Goal: Transaction & Acquisition: Purchase product/service

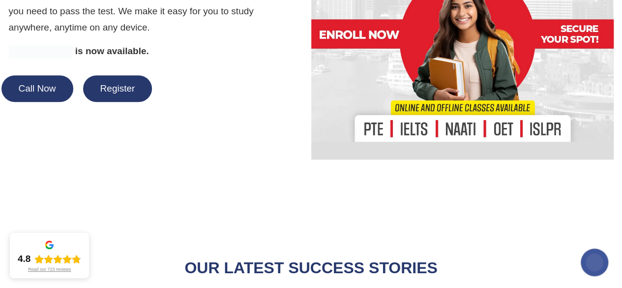
scroll to position [250, 0]
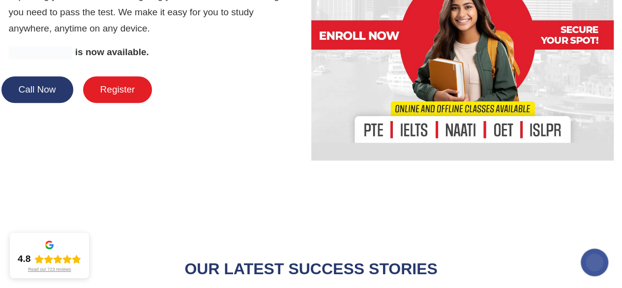
click at [114, 90] on button "Register" at bounding box center [117, 89] width 69 height 27
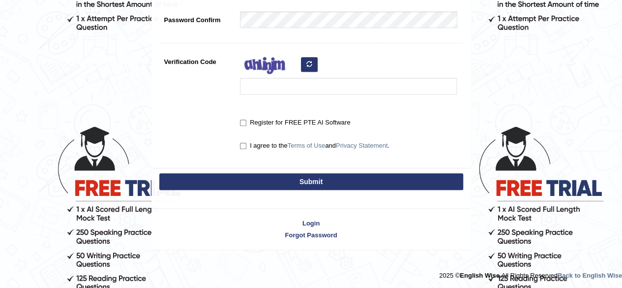
click at [220, 266] on div at bounding box center [311, 272] width 622 height 14
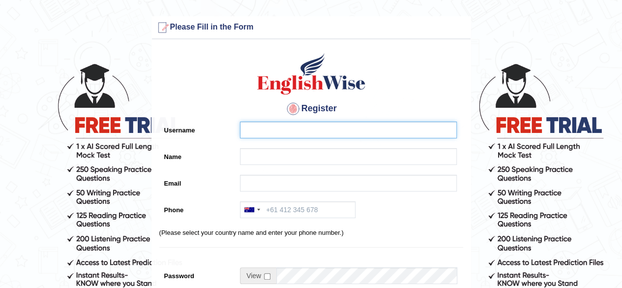
click at [297, 133] on input "Username" at bounding box center [348, 129] width 217 height 17
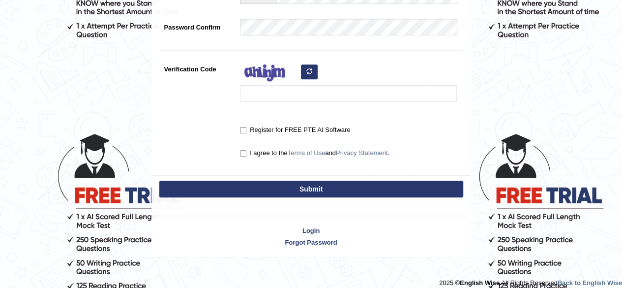
scroll to position [287, 0]
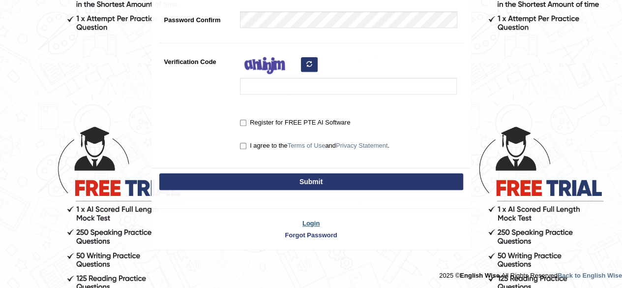
click at [316, 221] on link "Login" at bounding box center [311, 222] width 319 height 9
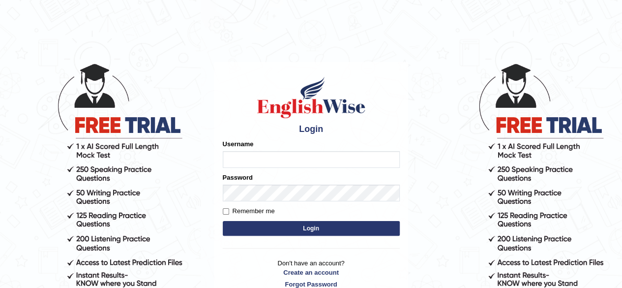
click at [247, 161] on input "Username" at bounding box center [311, 159] width 177 height 17
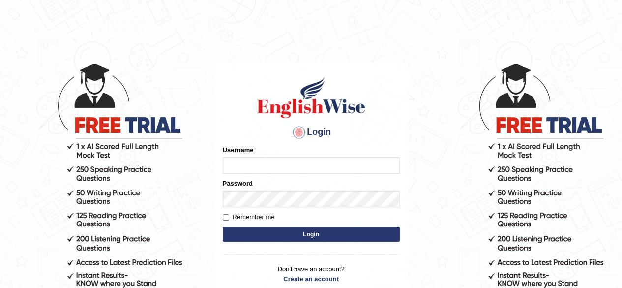
click at [247, 161] on input "Username" at bounding box center [311, 165] width 177 height 17
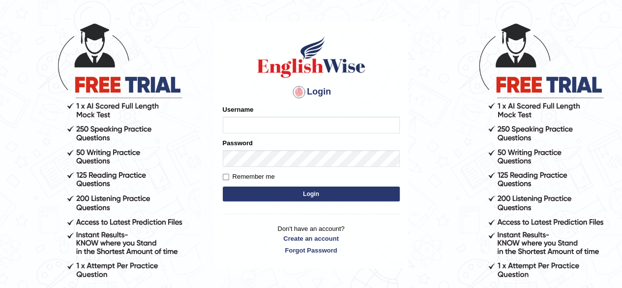
scroll to position [39, 0]
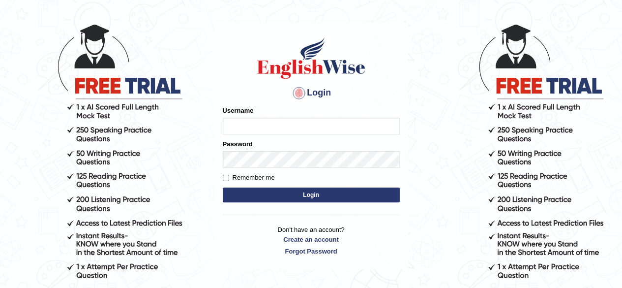
click at [286, 122] on input "Username" at bounding box center [311, 125] width 177 height 17
type input "joshia.aptc@gmail.com"
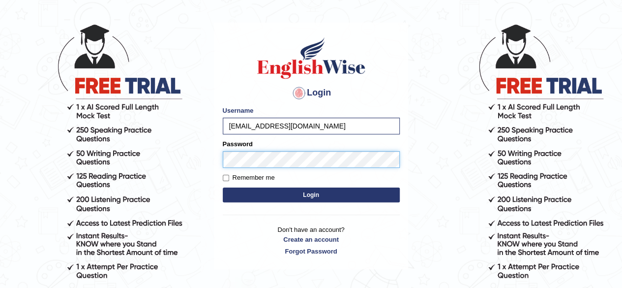
click at [223, 187] on button "Login" at bounding box center [311, 194] width 177 height 15
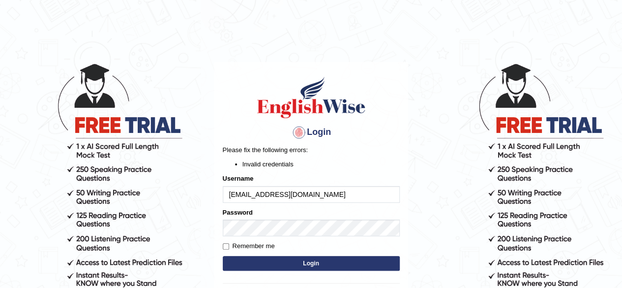
click at [615, 229] on body "Login Please fix the following errors: Invalid credentials Username joshia.aptc…" at bounding box center [311, 175] width 622 height 288
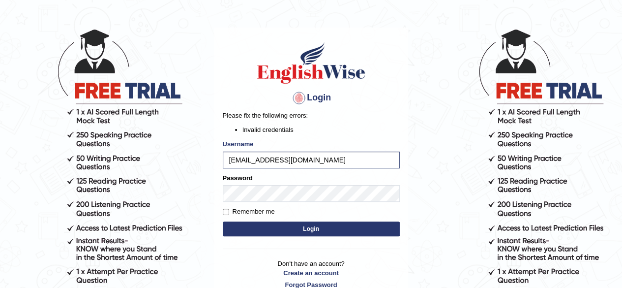
scroll to position [103, 0]
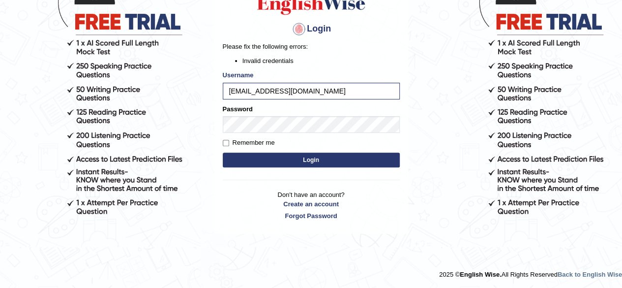
click at [322, 164] on button "Login" at bounding box center [311, 159] width 177 height 15
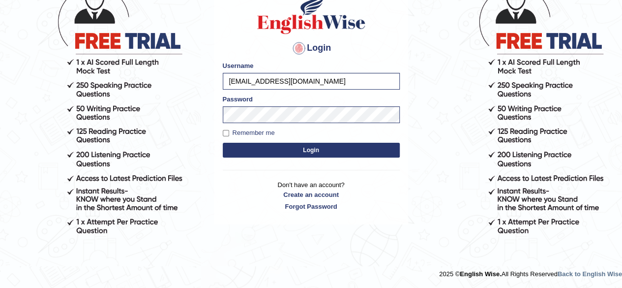
scroll to position [84, 0]
click at [325, 152] on button "Login" at bounding box center [311, 150] width 177 height 15
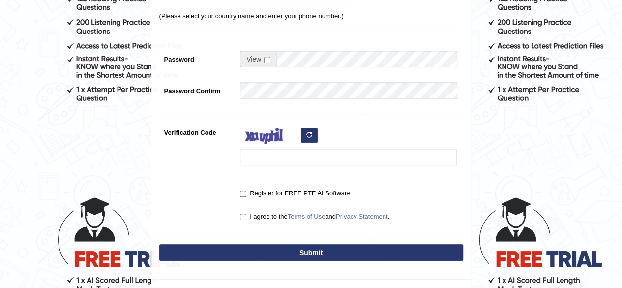
scroll to position [279, 0]
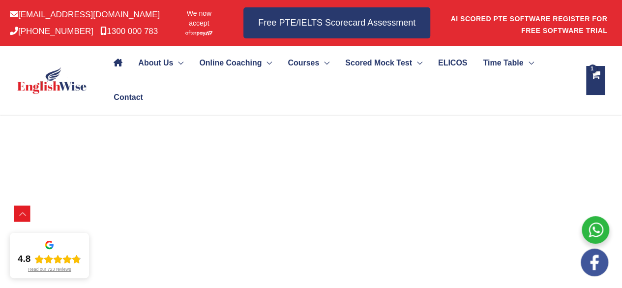
scroll to position [1504, 0]
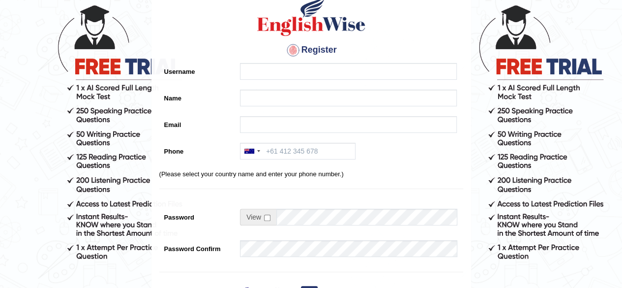
scroll to position [52, 0]
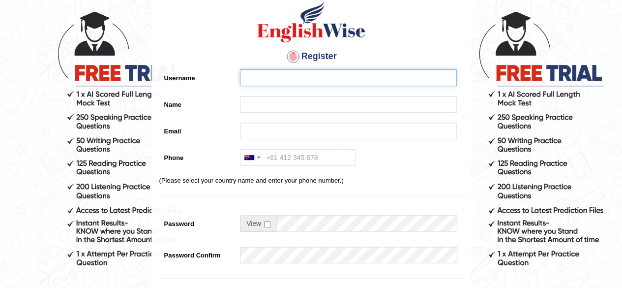
click at [257, 78] on input "Username" at bounding box center [348, 77] width 217 height 17
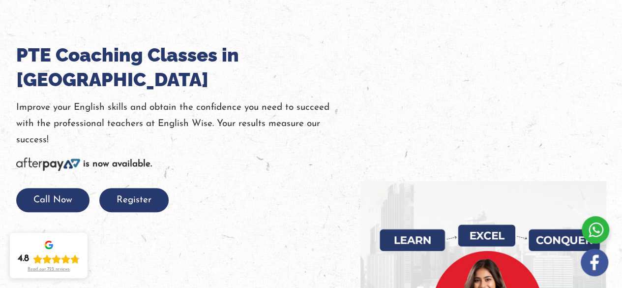
scroll to position [125, 0]
click at [33, 161] on img at bounding box center [48, 163] width 64 height 13
click at [61, 159] on img at bounding box center [48, 163] width 64 height 13
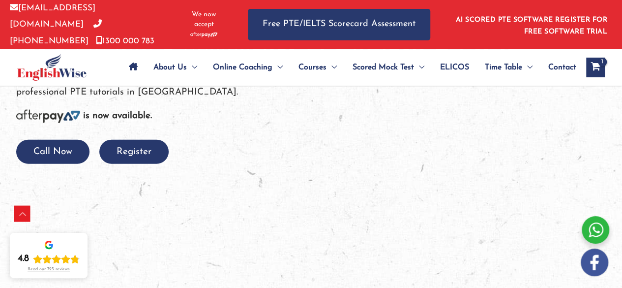
scroll to position [1070, 0]
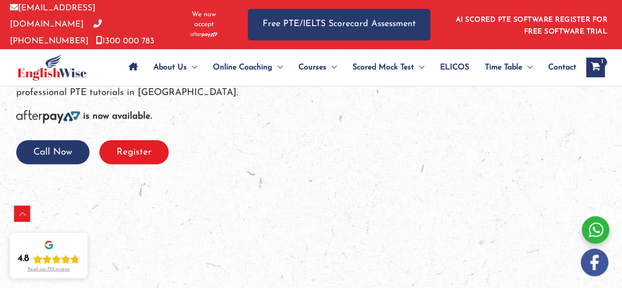
click at [122, 146] on button "Register" at bounding box center [133, 152] width 69 height 24
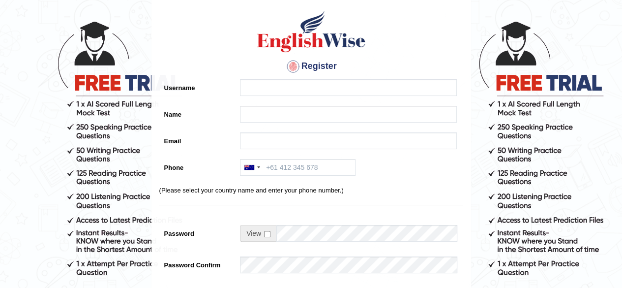
scroll to position [42, 0]
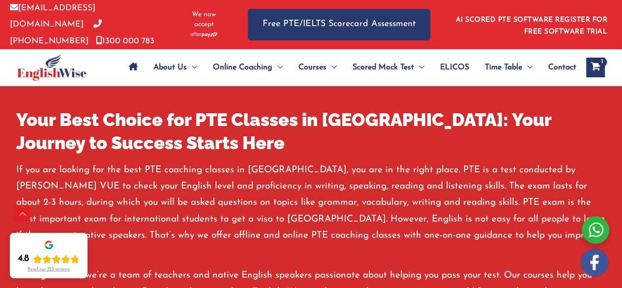
scroll to position [1657, 0]
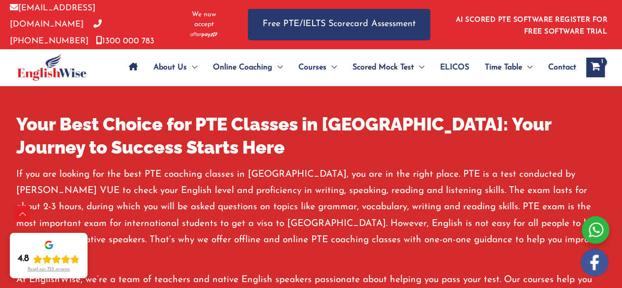
click at [54, 68] on img at bounding box center [51, 67] width 69 height 27
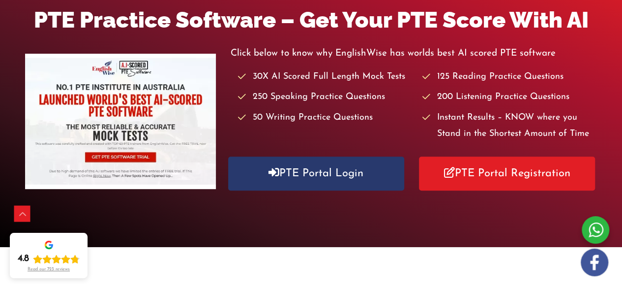
scroll to position [164, 0]
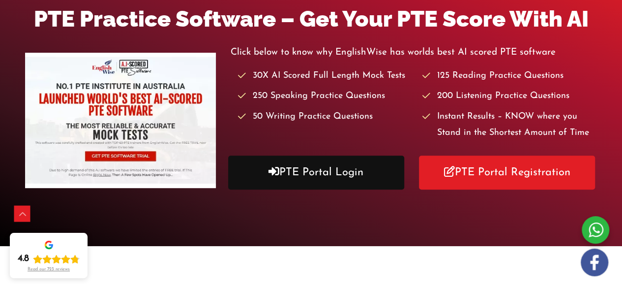
click at [336, 171] on link "PTE Portal Login" at bounding box center [316, 172] width 176 height 34
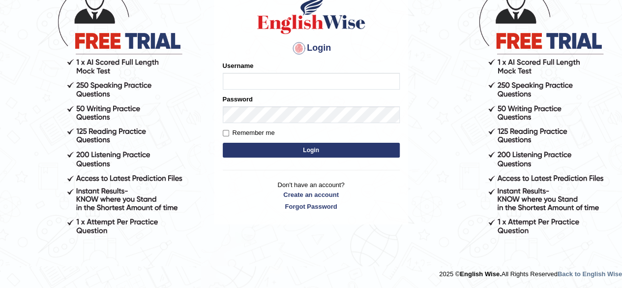
scroll to position [84, 0]
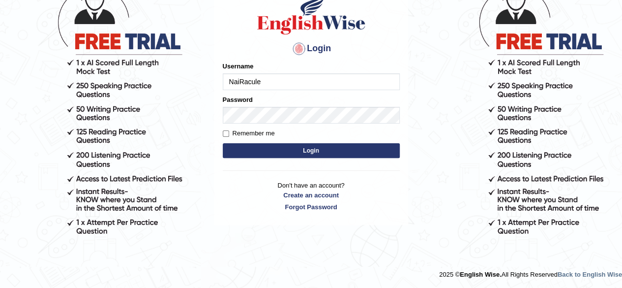
type input "NaiRacule"
click at [226, 133] on input "Remember me" at bounding box center [226, 133] width 6 height 6
checkbox input "true"
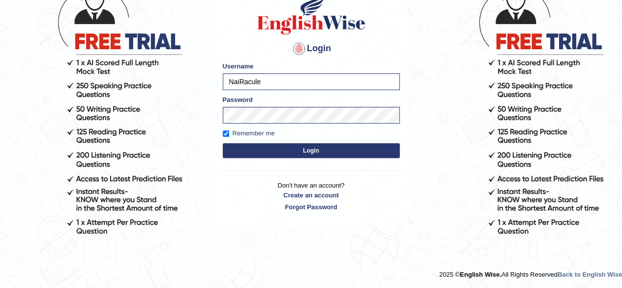
click at [319, 155] on button "Login" at bounding box center [311, 150] width 177 height 15
click at [312, 148] on button "Login" at bounding box center [311, 150] width 177 height 15
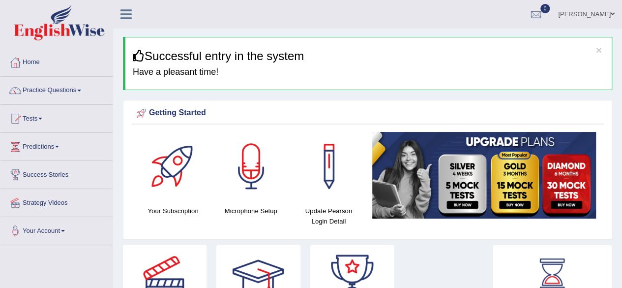
click at [65, 230] on span at bounding box center [63, 231] width 4 height 2
click at [612, 15] on span at bounding box center [613, 14] width 4 height 6
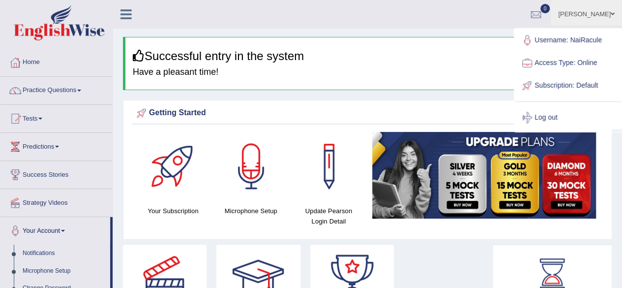
click at [84, 28] on img at bounding box center [59, 22] width 91 height 35
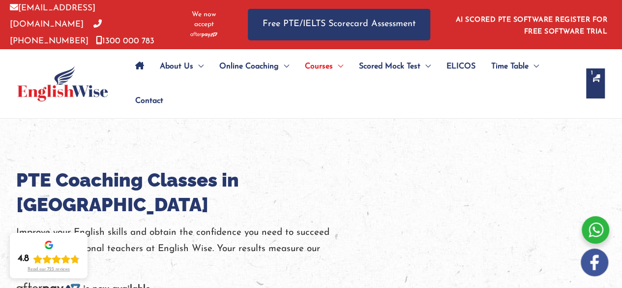
click at [204, 16] on span "We now accept" at bounding box center [203, 20] width 39 height 20
click at [179, 15] on aside "We now accept" at bounding box center [203, 24] width 49 height 29
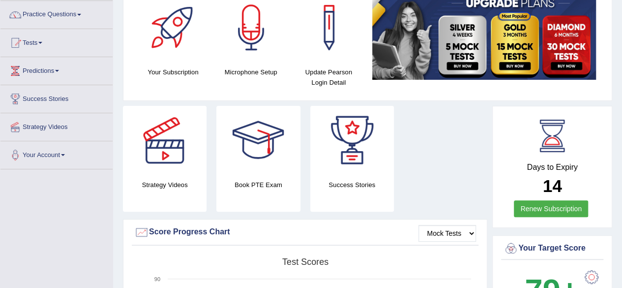
scroll to position [74, 0]
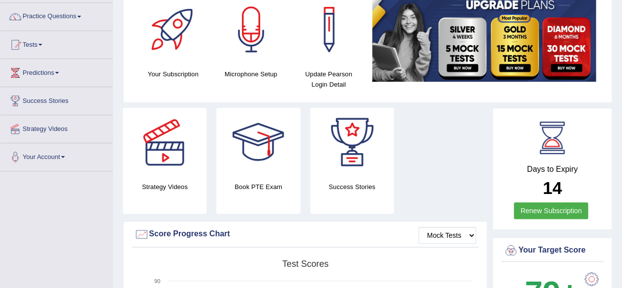
click at [65, 156] on span at bounding box center [63, 157] width 4 height 2
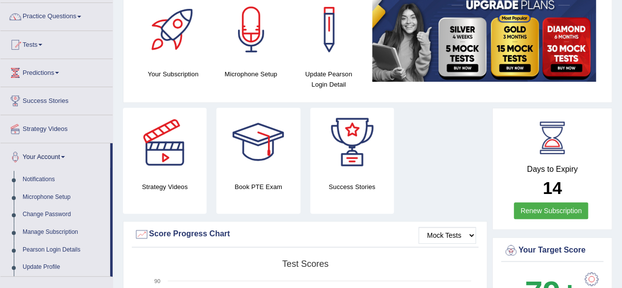
click at [501, 222] on div "Days to Expiry 14 Renew Subscription" at bounding box center [552, 170] width 102 height 109
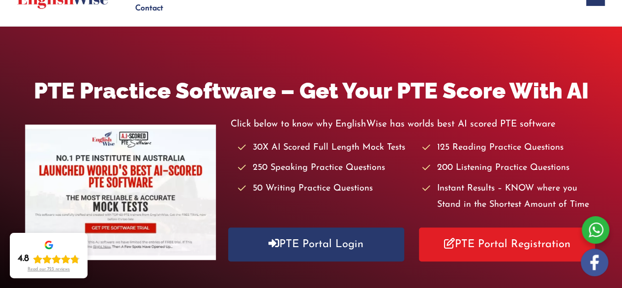
scroll to position [92, 0]
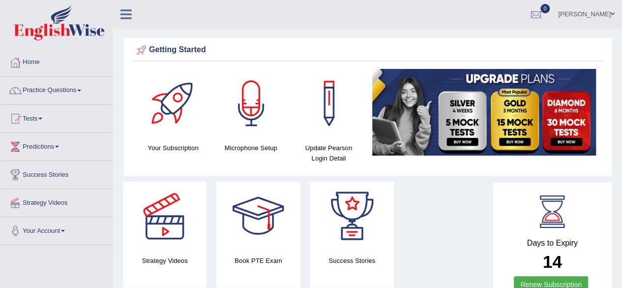
click at [17, 60] on div at bounding box center [15, 62] width 15 height 15
click at [20, 68] on div at bounding box center [15, 62] width 15 height 15
click at [16, 122] on div at bounding box center [15, 118] width 15 height 15
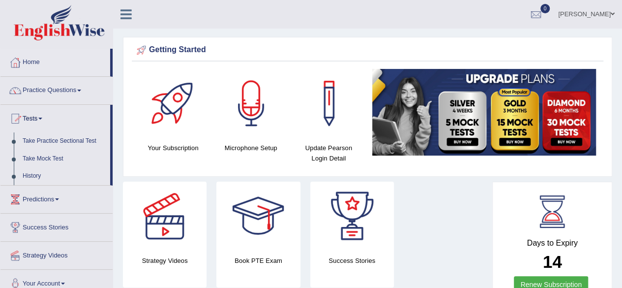
click at [16, 64] on div at bounding box center [15, 62] width 15 height 15
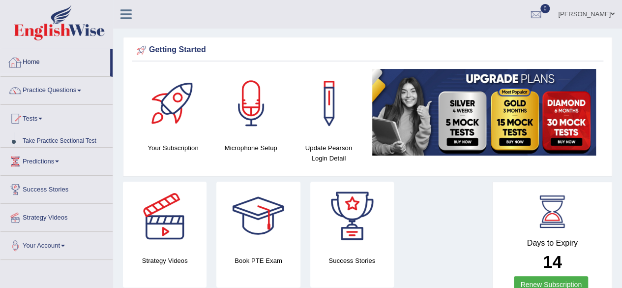
click at [18, 65] on div at bounding box center [15, 62] width 15 height 15
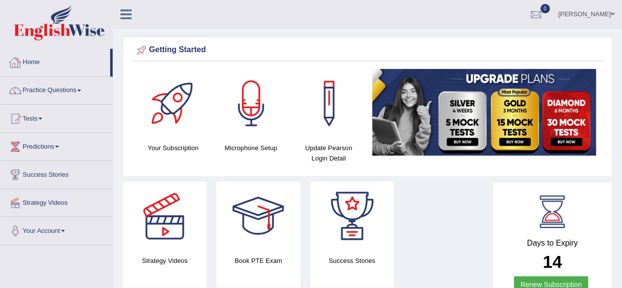
click at [17, 67] on div at bounding box center [15, 62] width 15 height 15
click at [551, 18] on link "[PERSON_NAME]" at bounding box center [586, 13] width 71 height 26
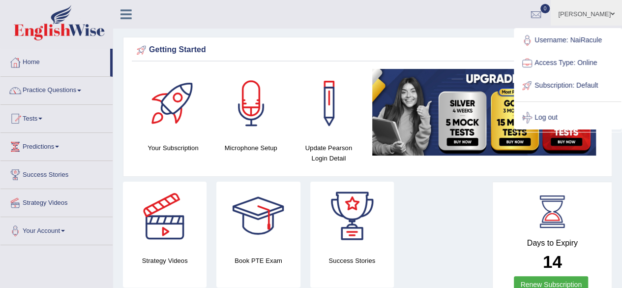
click at [489, 231] on div "Strategy Videos Book PTE Exam Success Stories" at bounding box center [305, 237] width 374 height 113
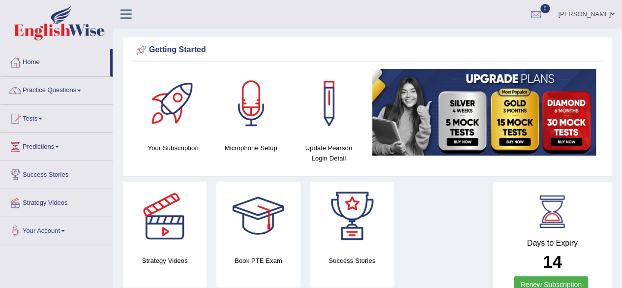
click at [126, 17] on icon at bounding box center [125, 14] width 11 height 13
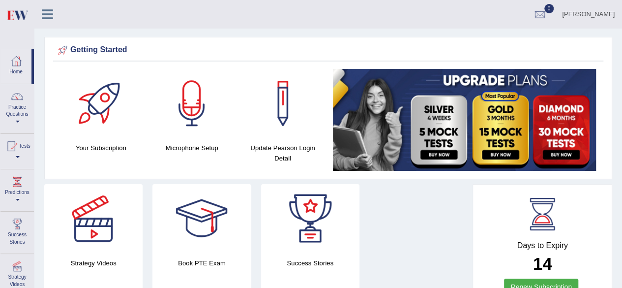
click at [49, 19] on icon at bounding box center [47, 14] width 11 height 13
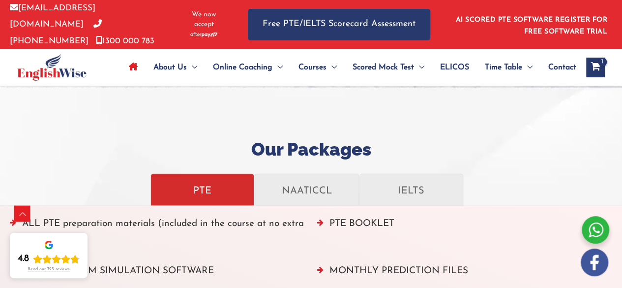
scroll to position [1040, 0]
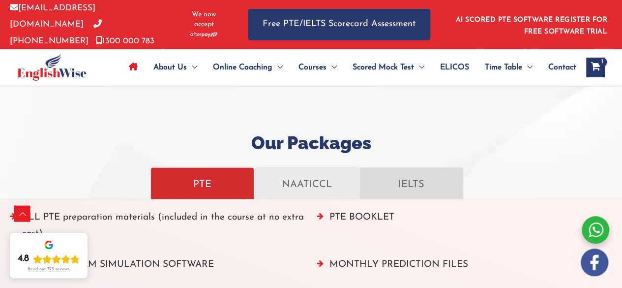
click at [409, 191] on link "IELTS" at bounding box center [411, 183] width 104 height 32
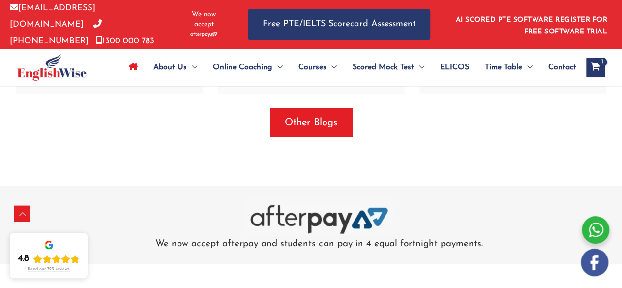
scroll to position [3002, 0]
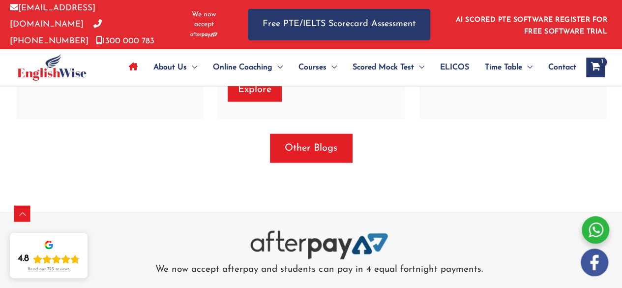
click at [18, 0] on div "info@englishwise.com.au 02-8628-7293 1300 000 783 We now accept" at bounding box center [121, 24] width 223 height 49
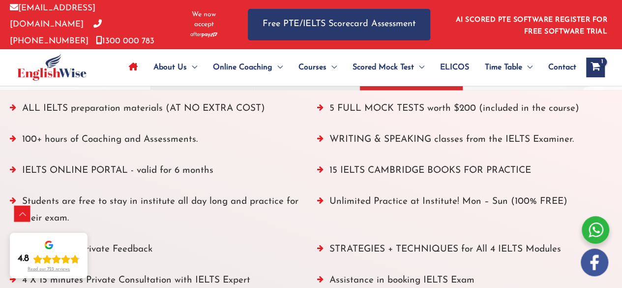
scroll to position [1040, 0]
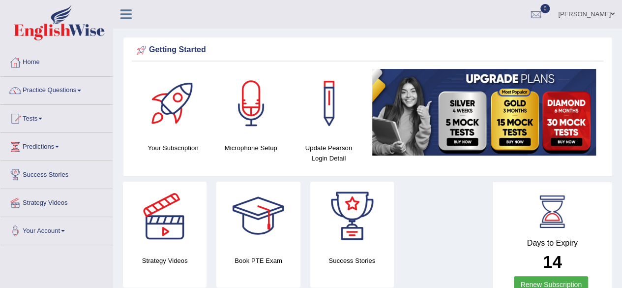
click at [126, 14] on icon at bounding box center [125, 14] width 11 height 13
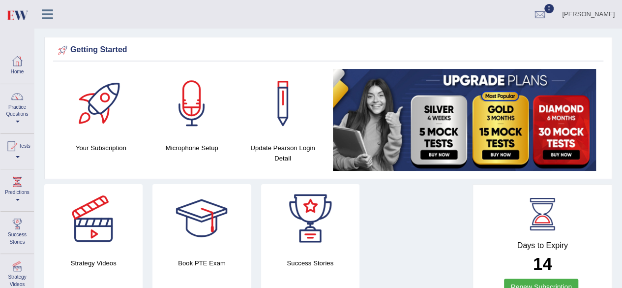
click at [48, 18] on icon at bounding box center [47, 14] width 11 height 13
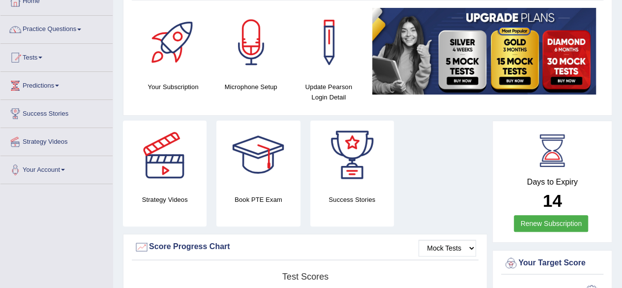
scroll to position [50, 0]
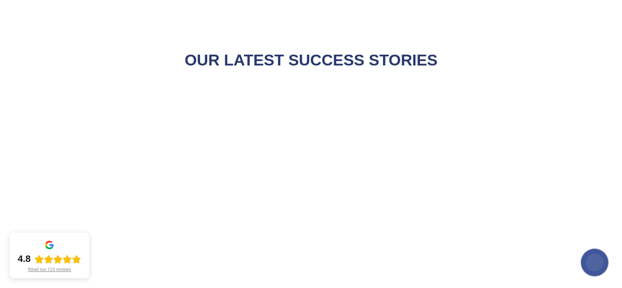
scroll to position [452, 0]
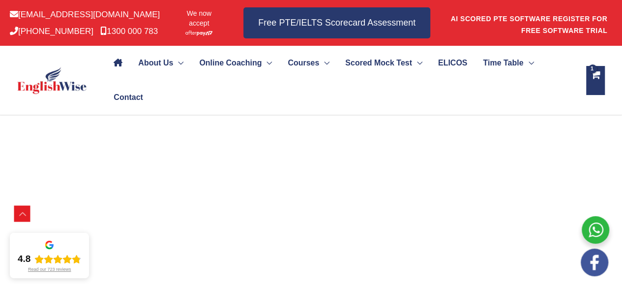
click at [601, 77] on div "View Shopping Cart, 1 items" at bounding box center [595, 80] width 19 height 29
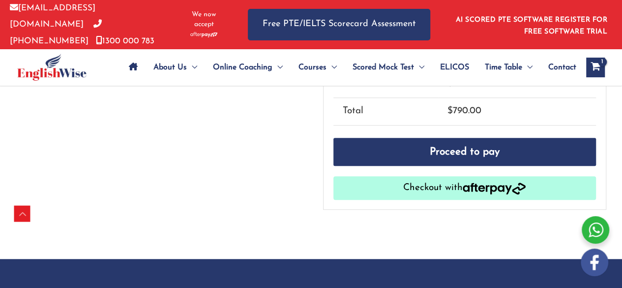
scroll to position [280, 0]
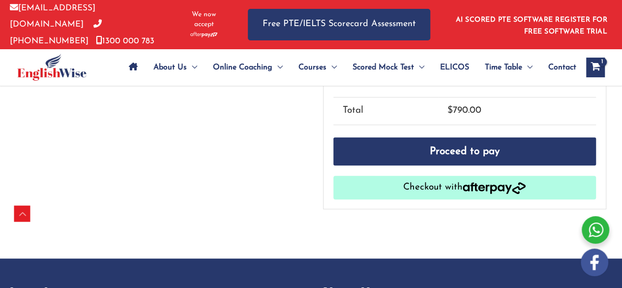
click at [471, 183] on img "button" at bounding box center [494, 188] width 63 height 12
click at [490, 182] on img "button" at bounding box center [494, 188] width 63 height 12
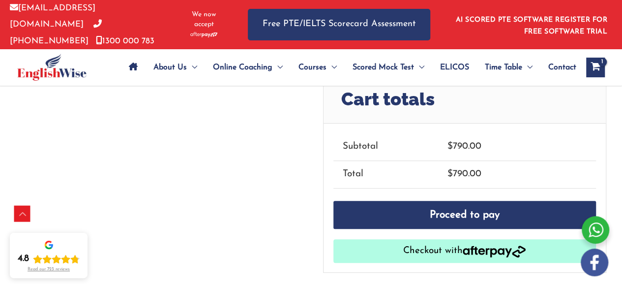
scroll to position [215, 0]
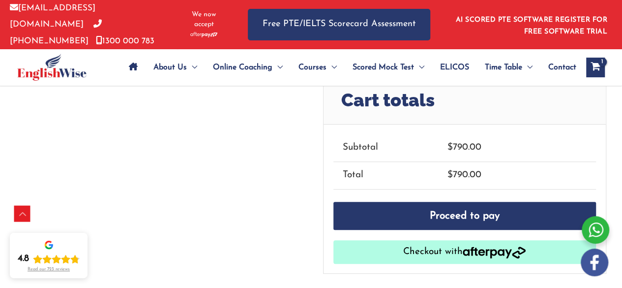
click at [478, 248] on img "button" at bounding box center [494, 252] width 63 height 12
click at [501, 246] on img "button" at bounding box center [494, 252] width 63 height 12
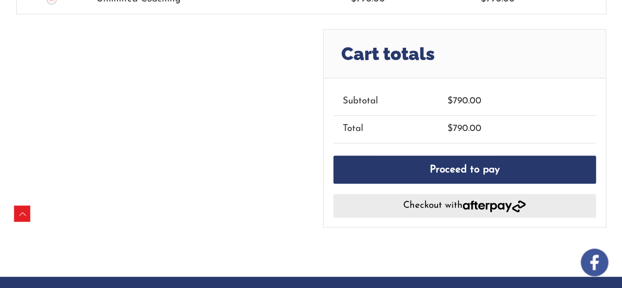
scroll to position [262, 0]
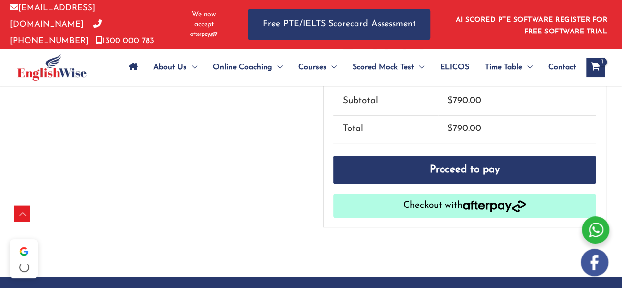
click at [525, 201] on img "button" at bounding box center [494, 206] width 63 height 12
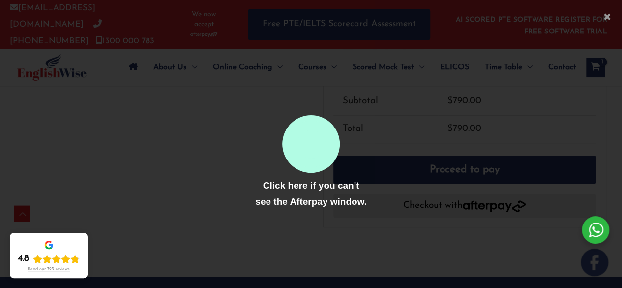
click at [511, 117] on div at bounding box center [311, 144] width 622 height 288
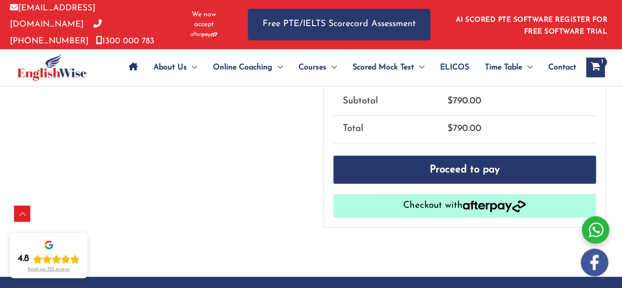
click at [409, 4] on p "Free PTE/IELTS Scorecard Assessment" at bounding box center [339, 20] width 182 height 38
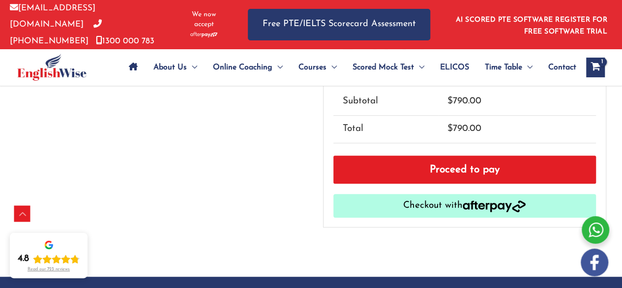
click at [444, 163] on link "Proceed to pay" at bounding box center [464, 169] width 263 height 29
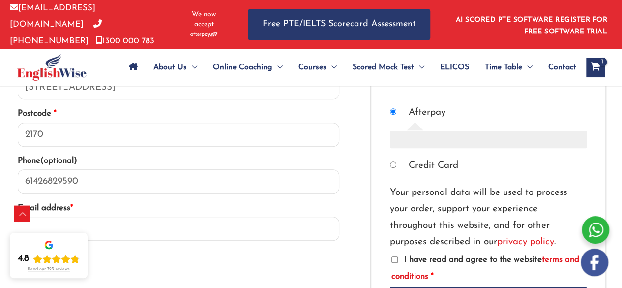
scroll to position [354, 0]
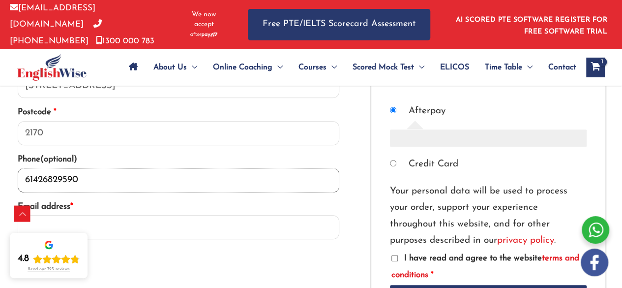
click at [76, 174] on input "61426829590" at bounding box center [179, 180] width 322 height 25
click at [88, 178] on input "61426829590" at bounding box center [179, 180] width 322 height 25
type input "6"
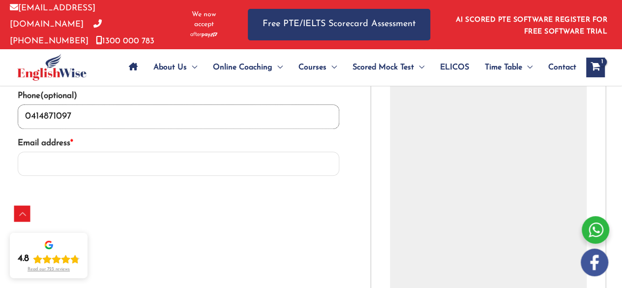
scroll to position [427, 0]
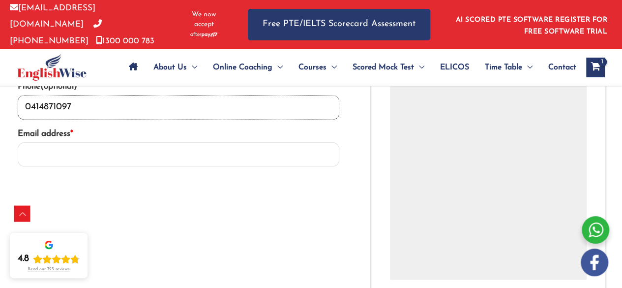
type input "0414871097"
click at [83, 147] on input "Email address *" at bounding box center [179, 154] width 322 height 25
type input "joshia.aptc@gmail.com"
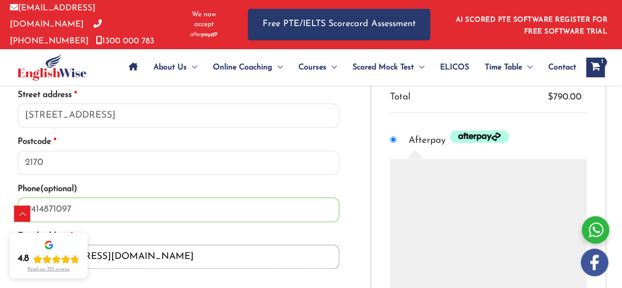
scroll to position [324, 0]
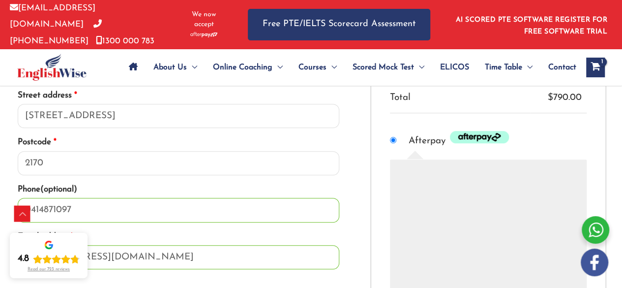
click at [479, 135] on img "Checkout" at bounding box center [479, 137] width 59 height 12
click at [396, 137] on input "Afterpay" at bounding box center [393, 140] width 6 height 6
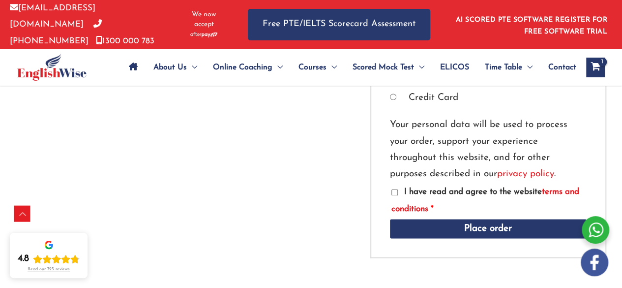
scroll to position [626, 0]
click at [391, 188] on input "I have read and agree to the website terms and conditions *" at bounding box center [394, 191] width 6 height 6
checkbox input "true"
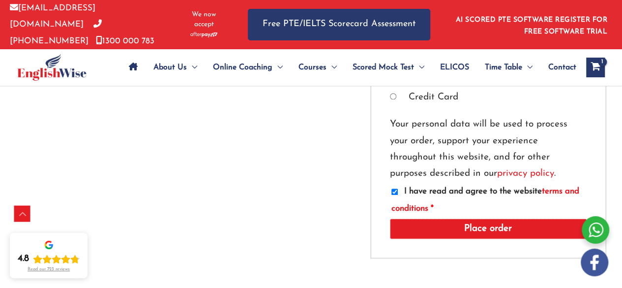
click at [487, 228] on button "Place order" at bounding box center [488, 228] width 197 height 20
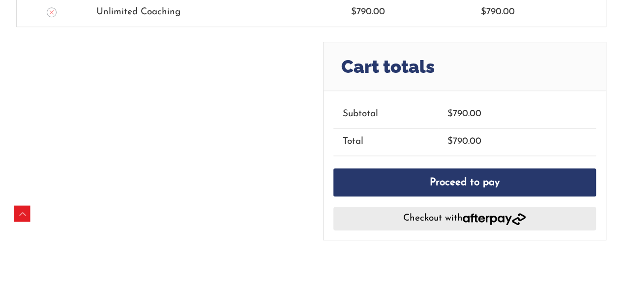
scroll to position [264, 0]
